Goal: Task Accomplishment & Management: Manage account settings

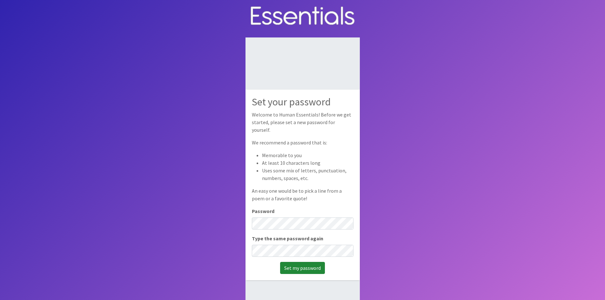
click at [294, 266] on input "Set my password" at bounding box center [302, 268] width 45 height 12
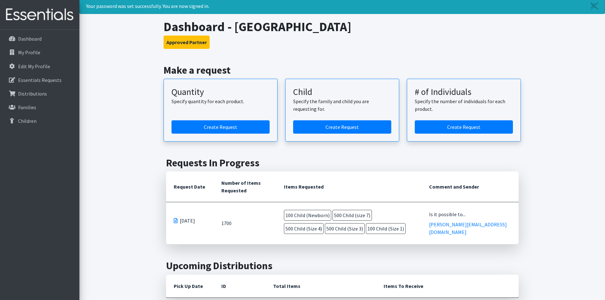
scroll to position [32, 0]
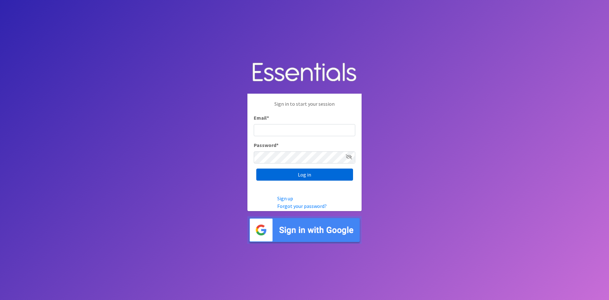
type input "[EMAIL_ADDRESS][DOMAIN_NAME]"
click at [281, 176] on input "Log in" at bounding box center [304, 175] width 97 height 12
